Goal: Task Accomplishment & Management: Manage account settings

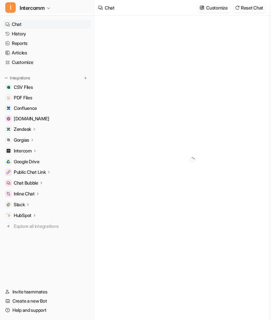
type textarea "**********"
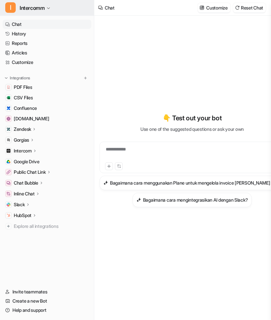
click at [30, 7] on span "Intercomm" at bounding box center [32, 7] width 25 height 9
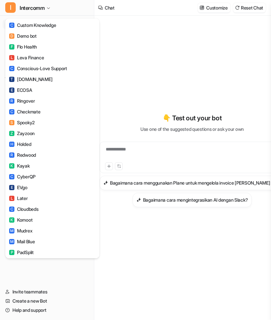
click at [174, 57] on div "I Intercomm C Custom Knowledge D Demo bot F Flo Health L Leva Finance C Conscio…" at bounding box center [135, 160] width 271 height 320
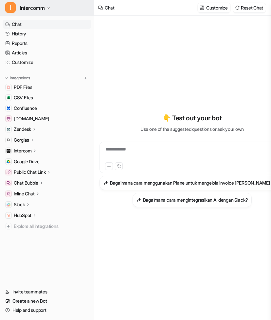
click at [70, 10] on button "I Intercomm" at bounding box center [47, 8] width 94 height 16
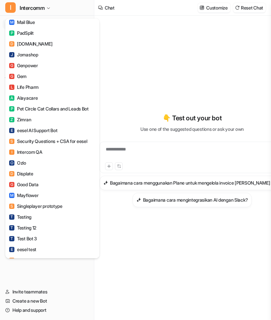
scroll to position [428, 0]
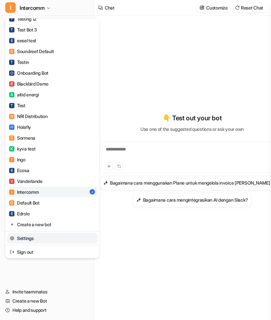
click at [36, 236] on link "Settings" at bounding box center [52, 238] width 90 height 11
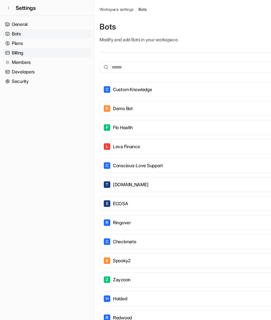
click at [54, 50] on link "Billing" at bounding box center [47, 52] width 89 height 9
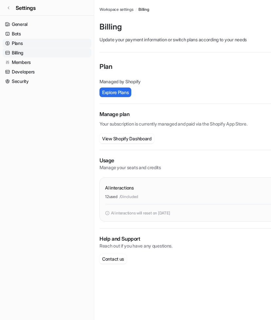
click at [61, 43] on link "Plans" at bounding box center [47, 43] width 89 height 9
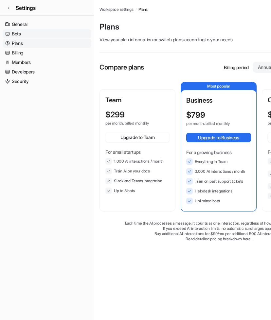
click at [56, 31] on link "Bots" at bounding box center [47, 33] width 89 height 9
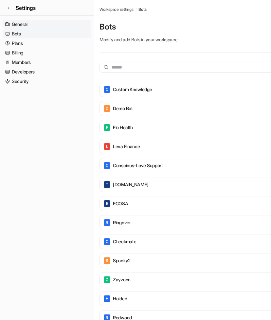
click at [52, 23] on link "General" at bounding box center [47, 24] width 89 height 9
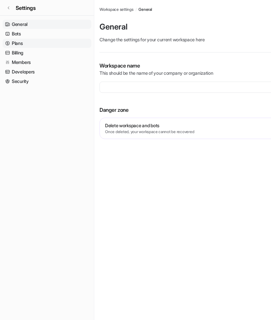
type input "**********"
click at [48, 82] on link "Security" at bounding box center [47, 81] width 89 height 9
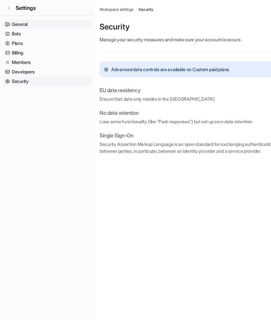
click at [50, 23] on link "General" at bounding box center [47, 24] width 89 height 9
